Goal: Transaction & Acquisition: Subscribe to service/newsletter

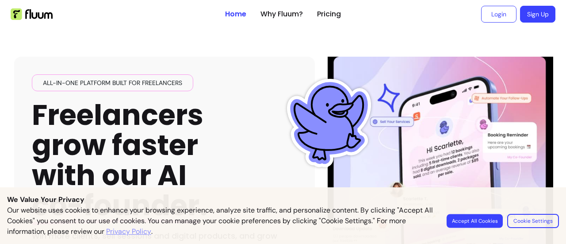
click at [475, 218] on button "Accept All Cookies" at bounding box center [475, 221] width 56 height 14
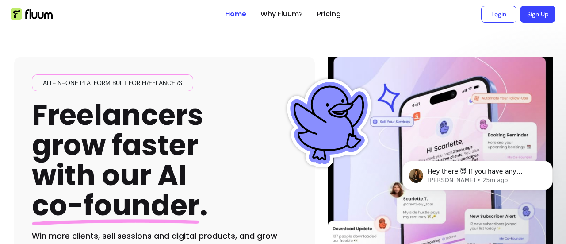
click at [398, 16] on li "Sign Up" at bounding box center [537, 14] width 35 height 17
click at [398, 8] on link "Sign Up" at bounding box center [538, 14] width 34 height 16
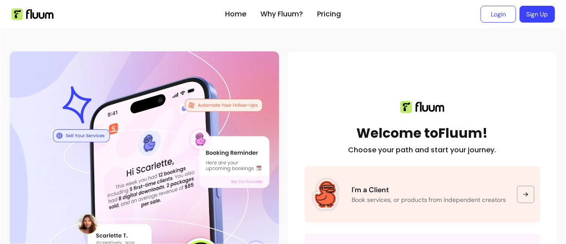
scroll to position [75, 0]
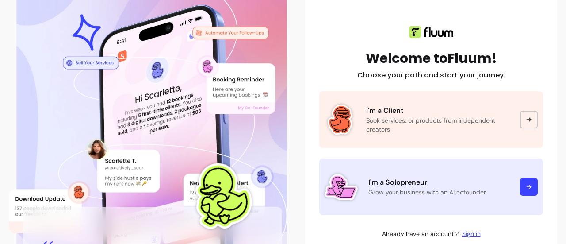
click at [364, 189] on link "I'm a Solopreneur Grow your business with an AI cofounder" at bounding box center [431, 186] width 224 height 57
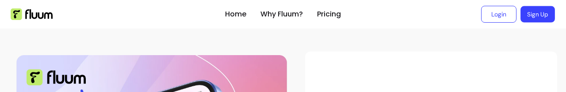
click at [398, 8] on link "Sign Up" at bounding box center [538, 14] width 34 height 16
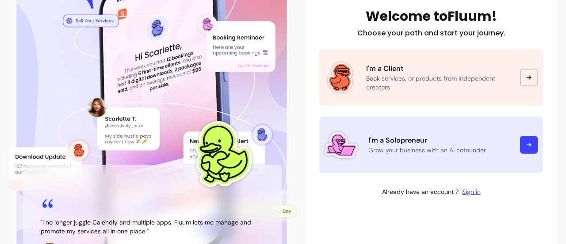
click at [389, 91] on link "I'm a Solopreneur Grow your business with an AI cofounder" at bounding box center [431, 144] width 224 height 57
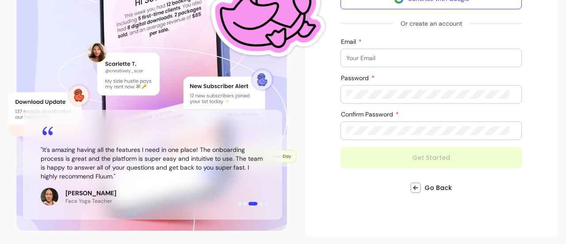
scroll to position [114, 0]
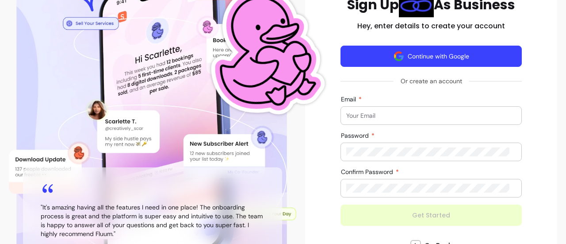
drag, startPoint x: 433, startPoint y: 50, endPoint x: 475, endPoint y: 51, distance: 41.6
click at [475, 51] on button "Continue with Google" at bounding box center [431, 56] width 181 height 21
click at [475, 51] on button "Continue with Google" at bounding box center [431, 56] width 176 height 21
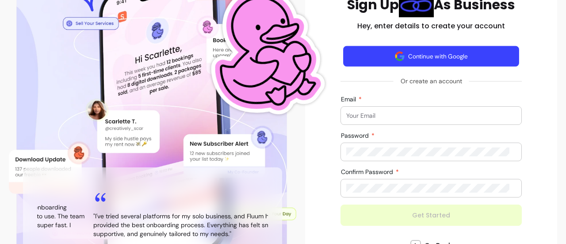
click at [445, 49] on button "Continue with Google" at bounding box center [431, 56] width 176 height 21
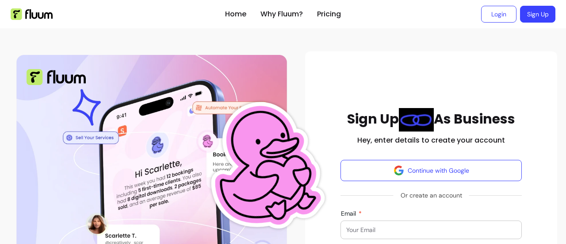
click at [33, 8] on ul at bounding box center [114, 14] width 207 height 28
click at [37, 18] on img at bounding box center [32, 13] width 42 height 11
